Goal: Find specific page/section: Find specific page/section

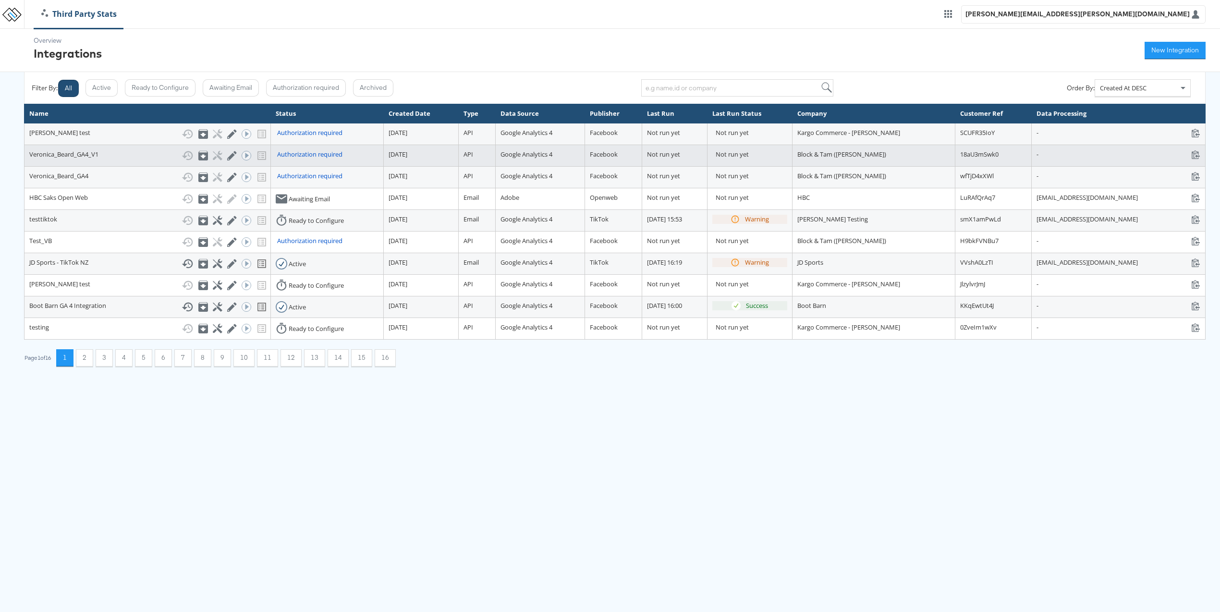
click at [85, 154] on div "Veronica_Beard_GA4_V1 Show History Archive Configure Edit Integration Run ACE W…" at bounding box center [147, 156] width 236 height 12
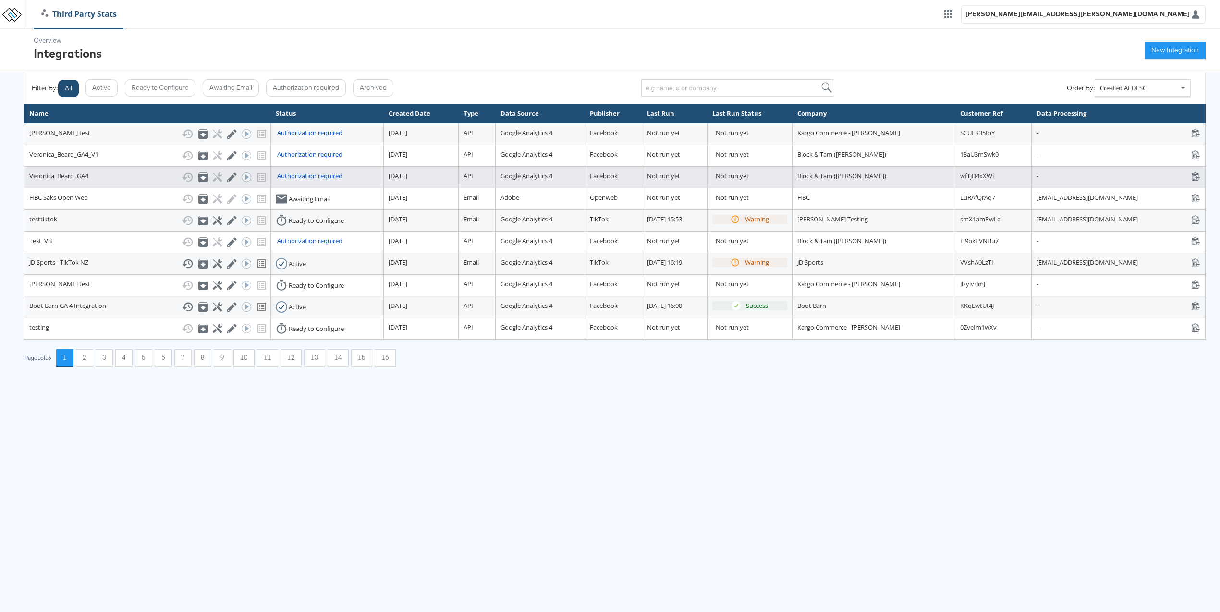
click at [291, 175] on div "Authorization required" at bounding box center [309, 175] width 65 height 9
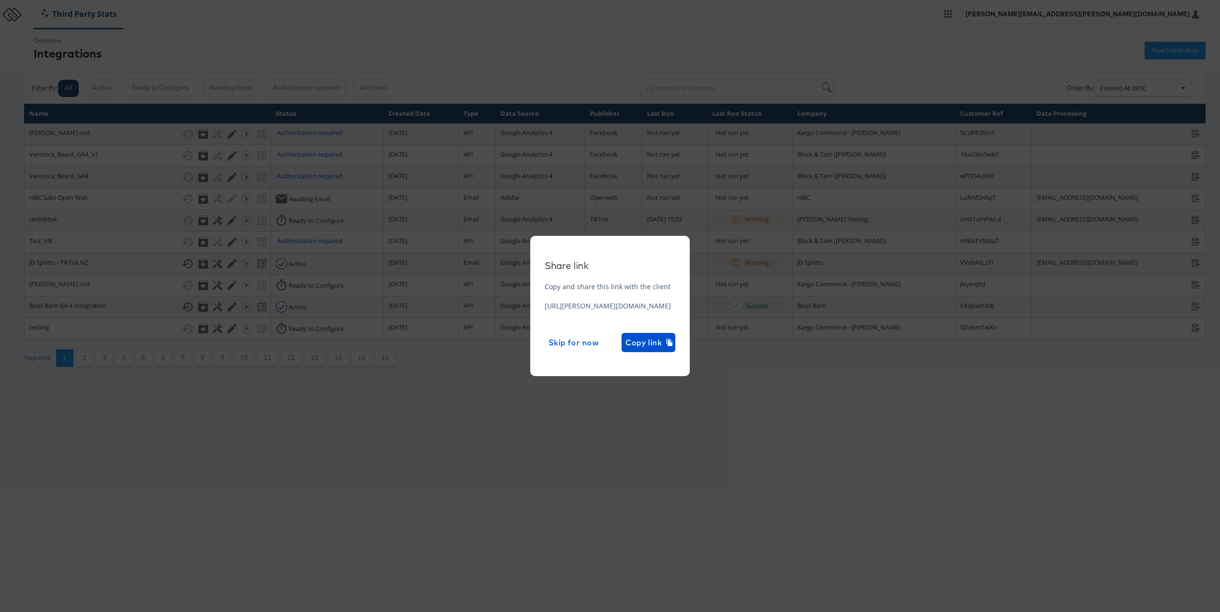
click at [635, 398] on div "Share link Copy and share this link with the client https://odie.stitcherads.co…" at bounding box center [610, 306] width 1220 height 612
click at [746, 144] on div "Share link Copy and share this link with the client https://odie.stitcherads.co…" at bounding box center [610, 306] width 1220 height 612
click at [157, 48] on div "Share link Copy and share this link with the client https://odie.stitcherads.co…" at bounding box center [610, 306] width 1220 height 612
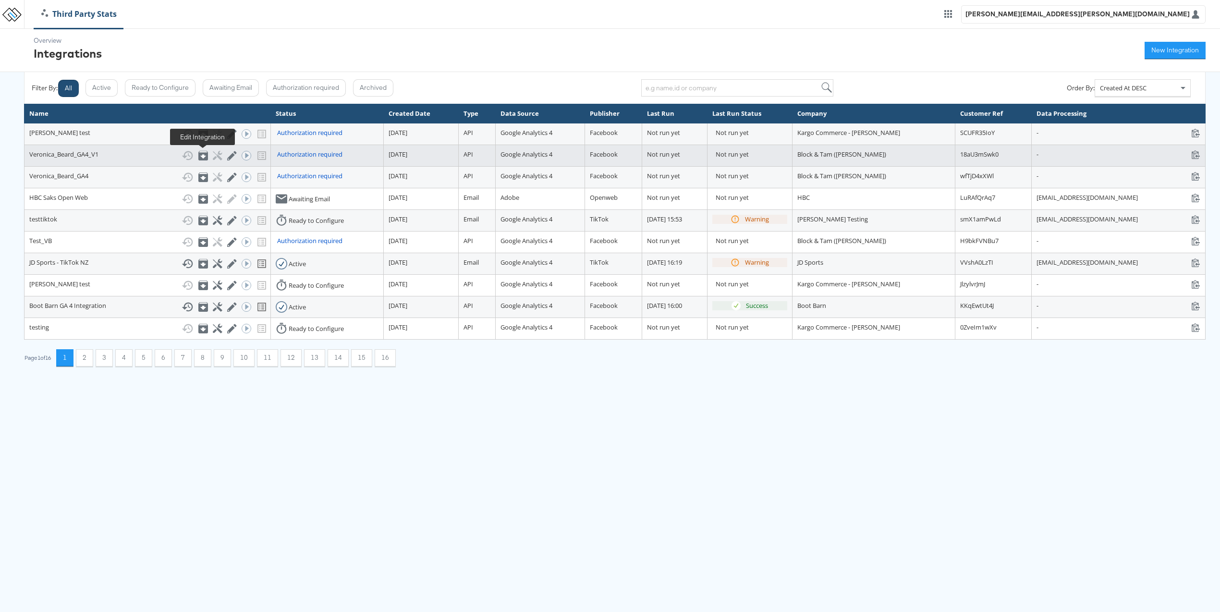
click at [227, 157] on icon at bounding box center [231, 155] width 9 height 9
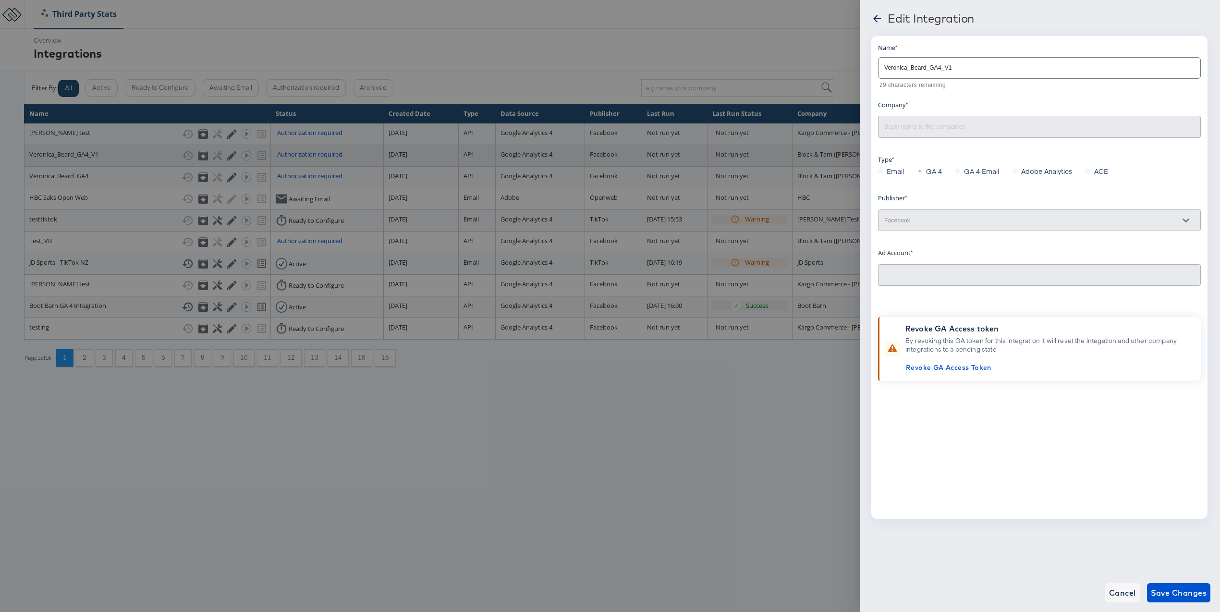
type input "Block & Tam (Veronica Beard)"
type input "Veronica Beard 2.0: (ACT: 497801206465538)"
click at [1126, 596] on span "Cancel" at bounding box center [1122, 592] width 27 height 13
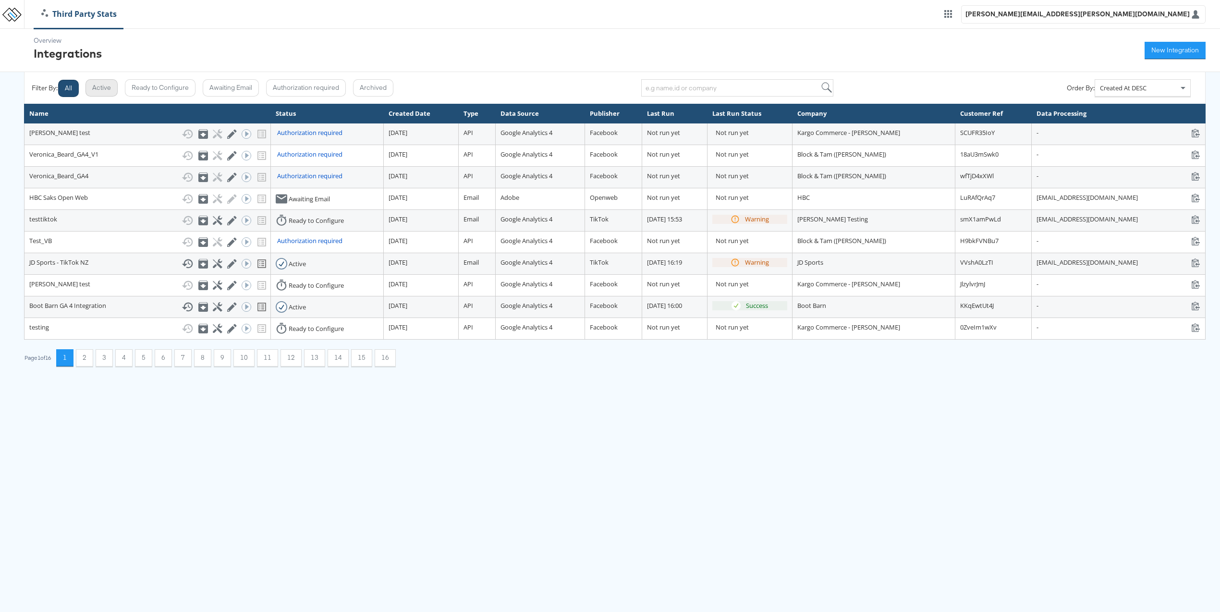
click at [106, 87] on button "Active" at bounding box center [101, 87] width 32 height 17
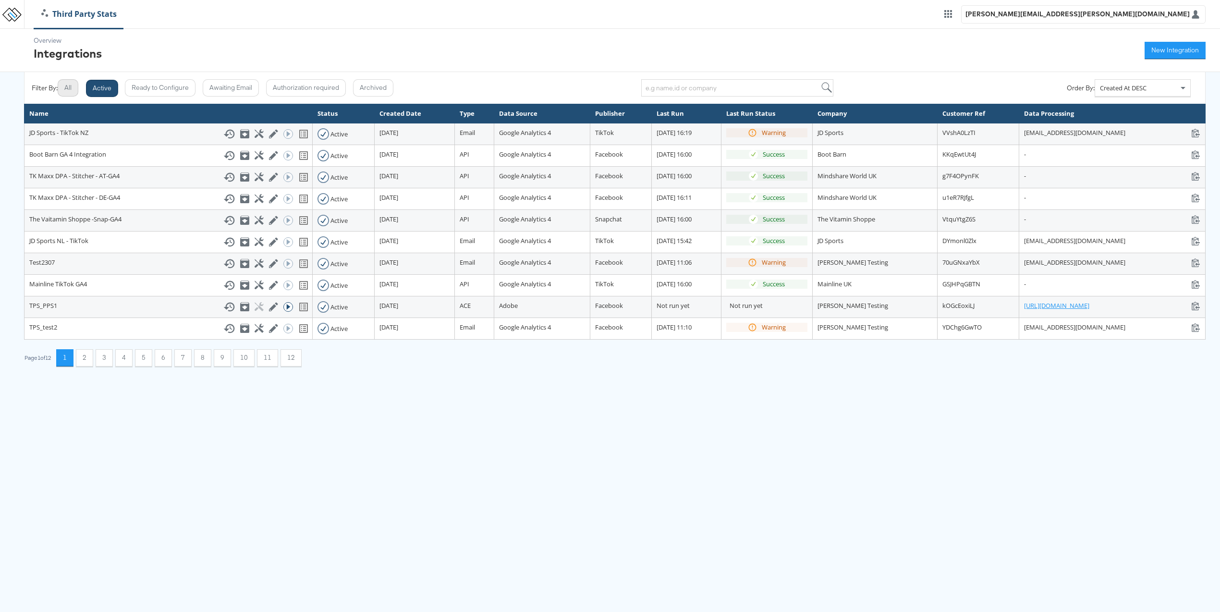
click at [63, 85] on button "All" at bounding box center [68, 87] width 21 height 17
